Goal: Find specific page/section: Find specific page/section

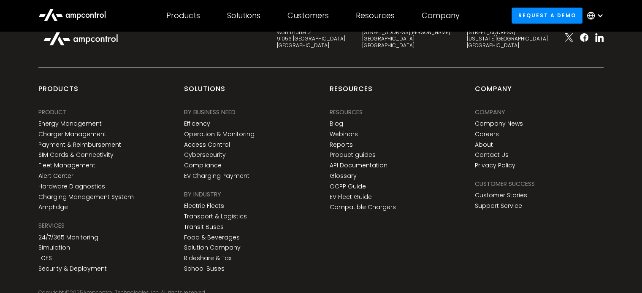
scroll to position [3170, 0]
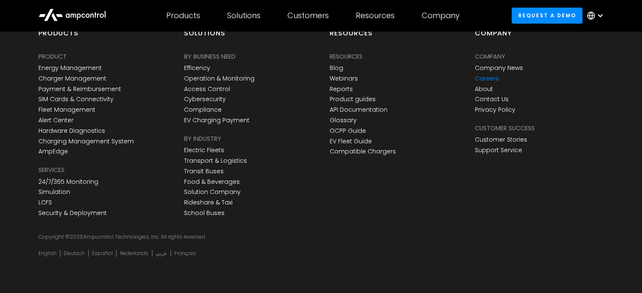
click at [495, 79] on link "Careers" at bounding box center [487, 78] width 24 height 7
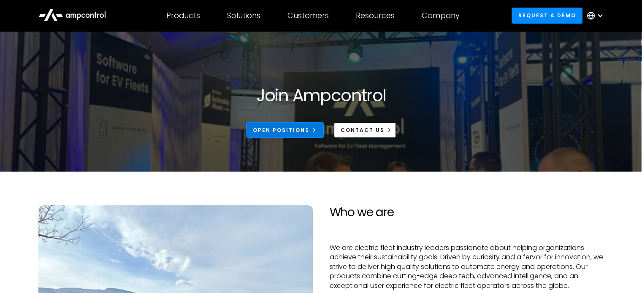
click at [308, 129] on div "Open Positions" at bounding box center [281, 131] width 57 height 8
click at [289, 136] on link "Open Positions" at bounding box center [285, 130] width 78 height 16
